Goal: Task Accomplishment & Management: Manage account settings

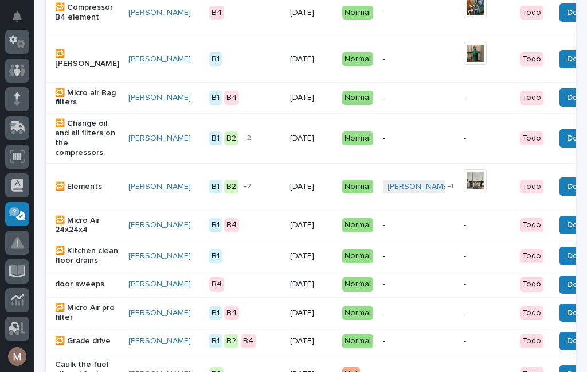
scroll to position [251, 0]
click at [440, 286] on span "Done" at bounding box center [577, 285] width 21 height 14
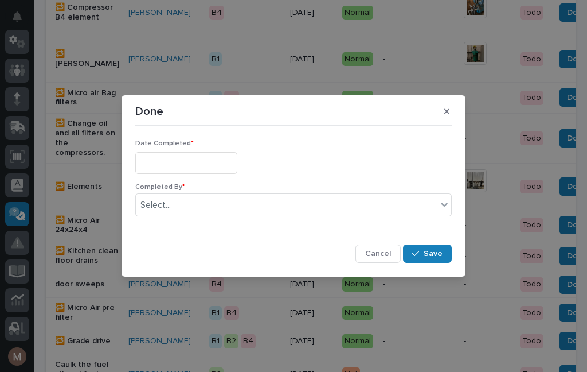
click at [182, 161] on input "text" at bounding box center [186, 162] width 102 height 21
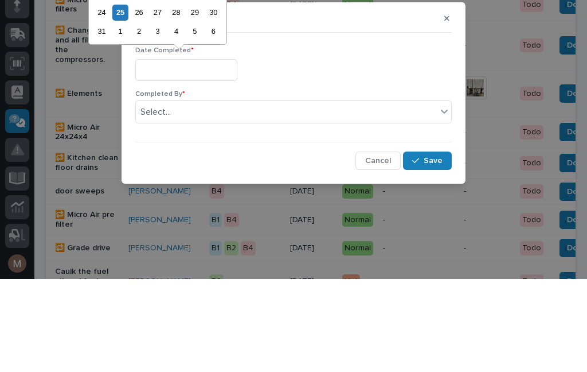
click at [128, 97] on div "25" at bounding box center [119, 104] width 15 height 15
type input "**********"
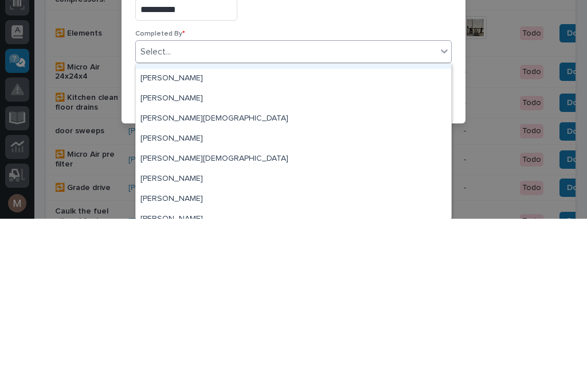
scroll to position [44, 0]
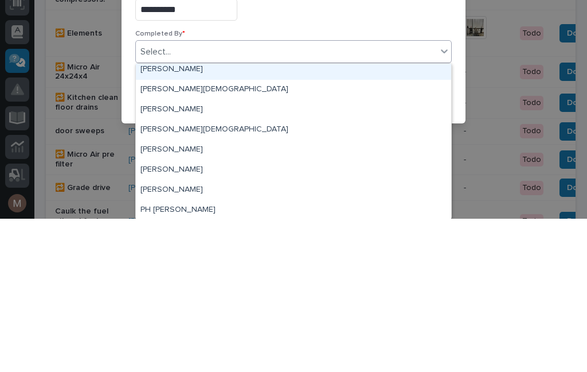
click at [185, 213] on div "[PERSON_NAME]" at bounding box center [293, 223] width 315 height 20
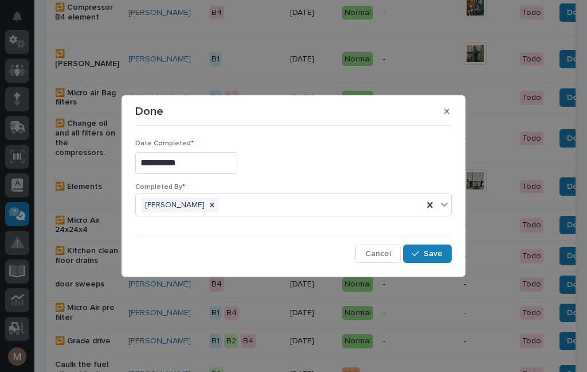
click at [440, 256] on span "Save" at bounding box center [433, 253] width 19 height 10
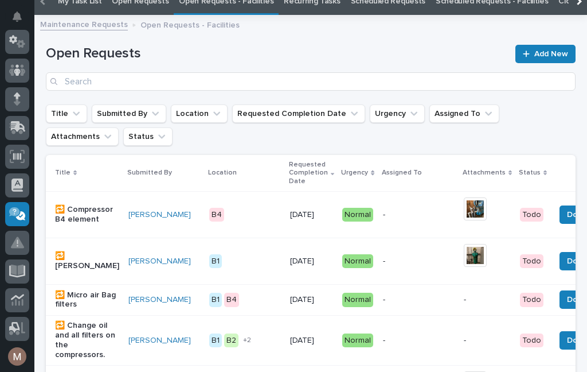
scroll to position [37, 0]
